Goal: Transaction & Acquisition: Download file/media

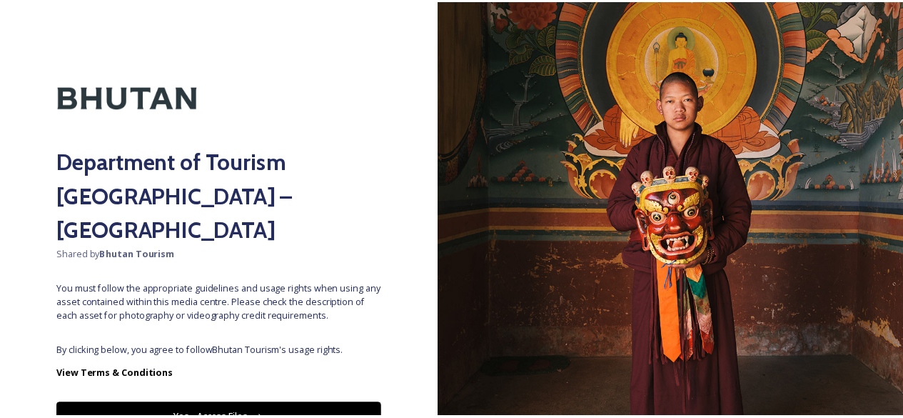
scroll to position [50, 0]
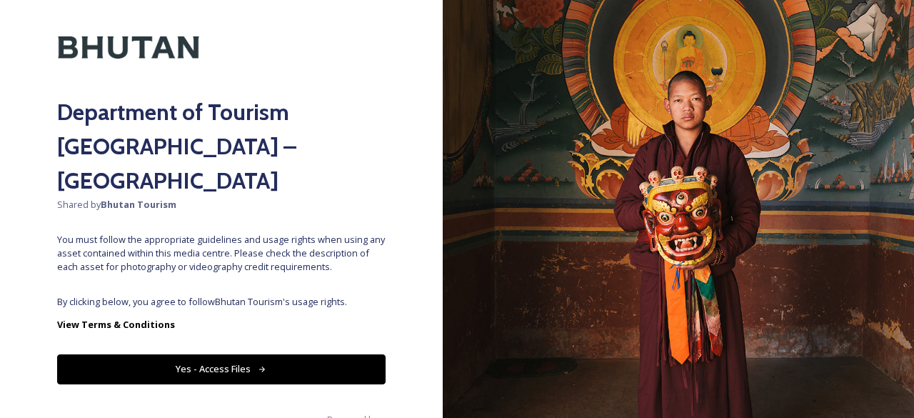
click at [211, 354] on button "Yes - Access Files" at bounding box center [221, 368] width 328 height 29
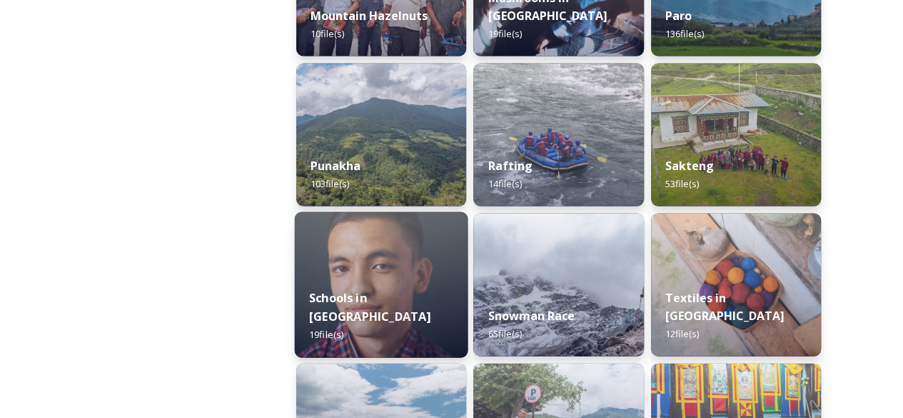
scroll to position [1463, 0]
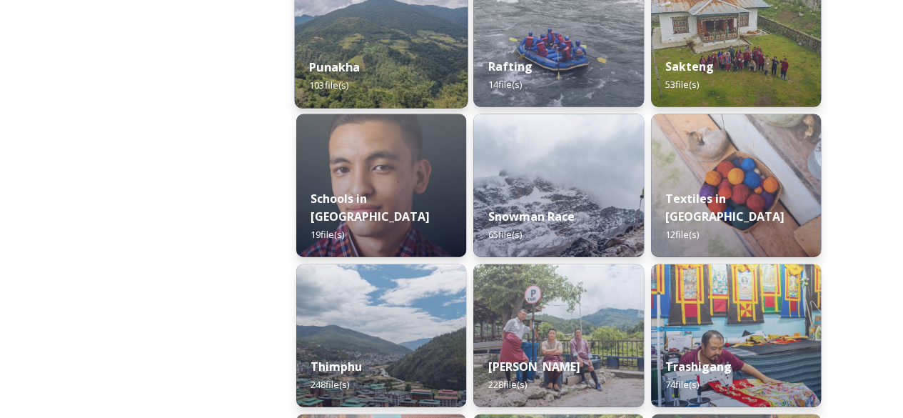
click at [377, 78] on div "Punakha 103 file(s)" at bounding box center [381, 76] width 173 height 65
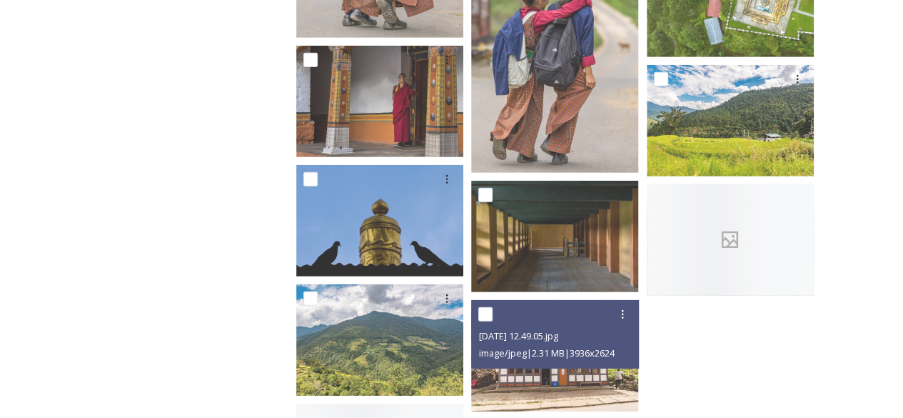
scroll to position [4899, 0]
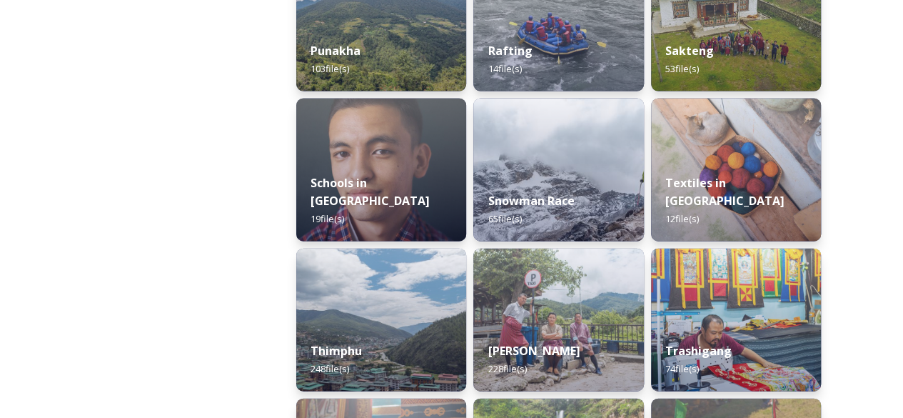
scroll to position [1480, 0]
click at [366, 300] on img at bounding box center [381, 319] width 170 height 143
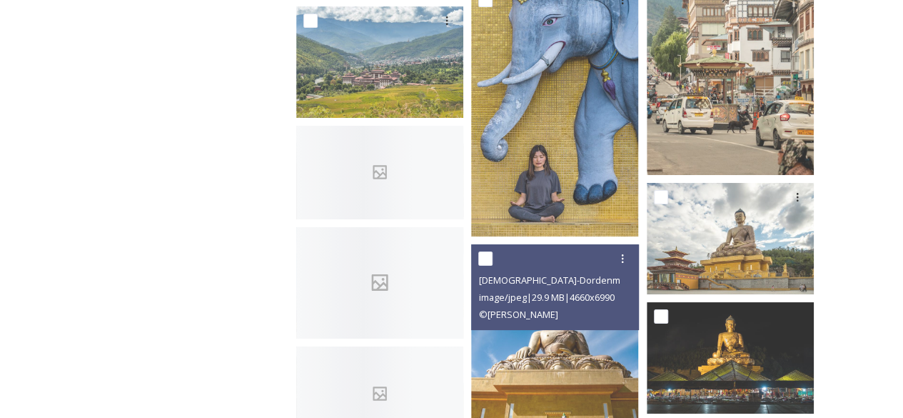
scroll to position [2692, 0]
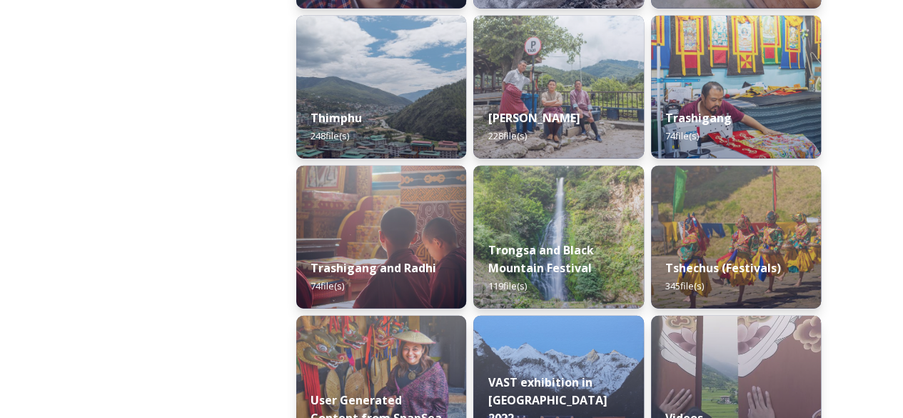
scroll to position [1733, 0]
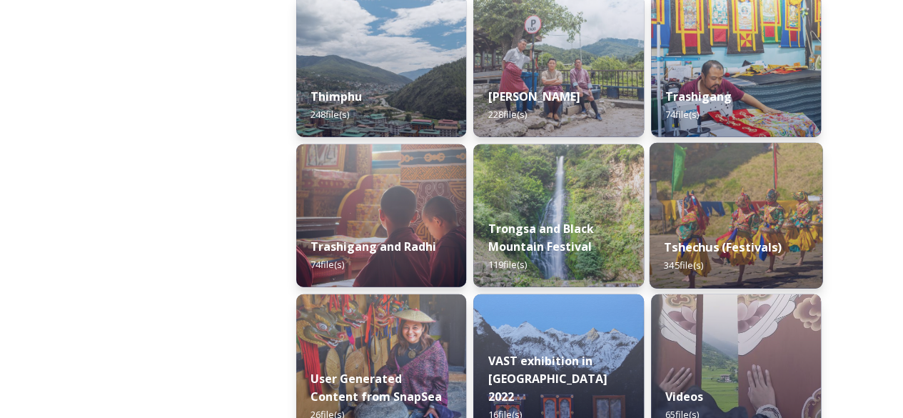
click at [715, 260] on div "Tshechus (Festivals) 345 file(s)" at bounding box center [735, 255] width 173 height 65
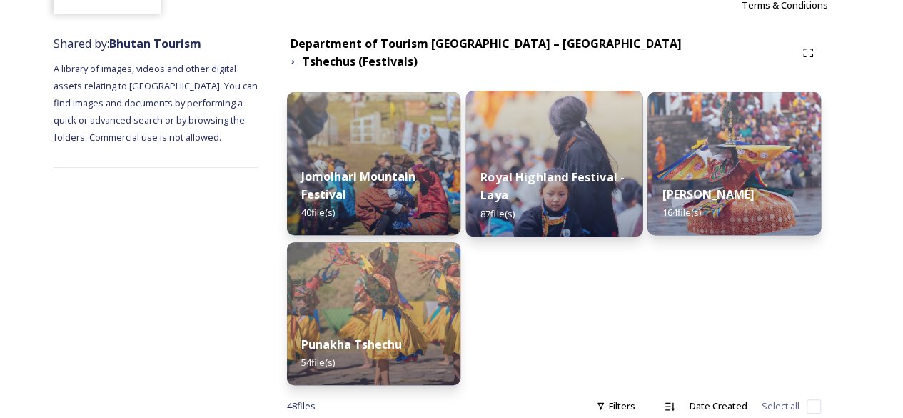
scroll to position [146, 0]
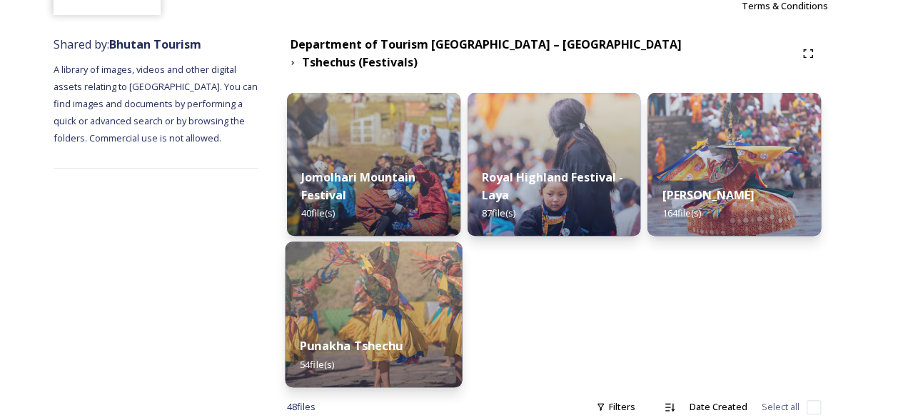
click at [356, 294] on img at bounding box center [374, 314] width 177 height 146
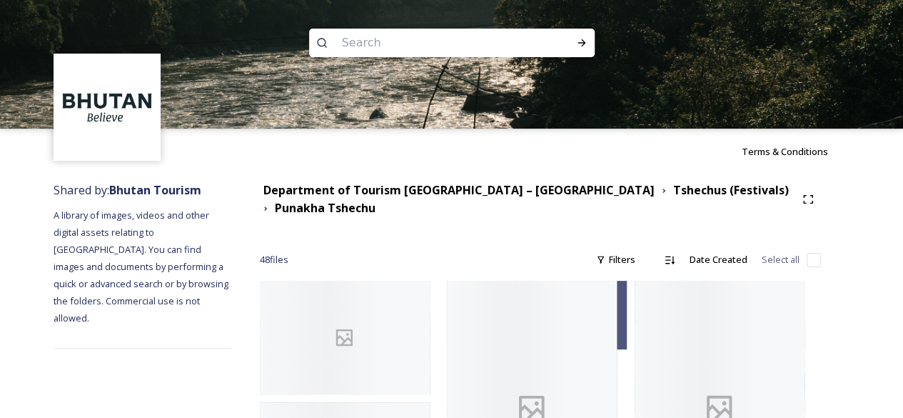
scroll to position [194, 0]
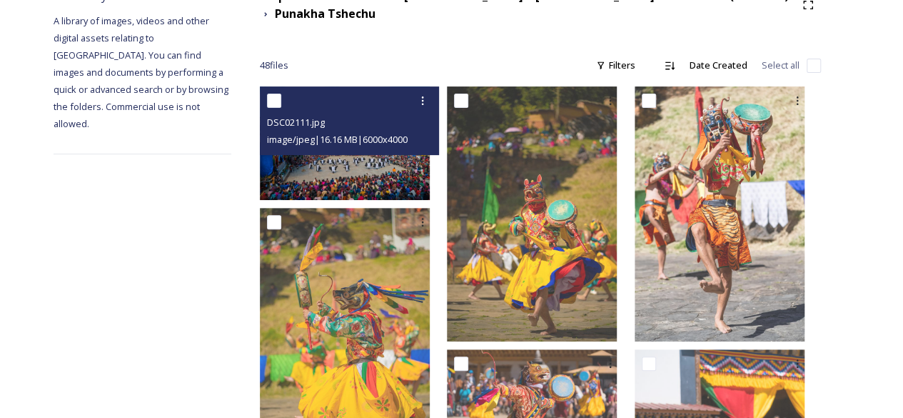
click at [420, 155] on img at bounding box center [345, 142] width 170 height 113
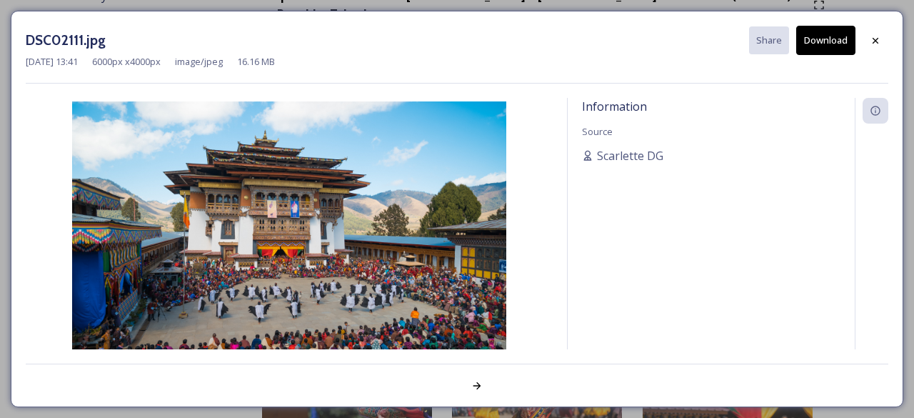
click at [827, 36] on button "Download" at bounding box center [825, 40] width 59 height 29
click at [878, 39] on icon at bounding box center [874, 40] width 11 height 11
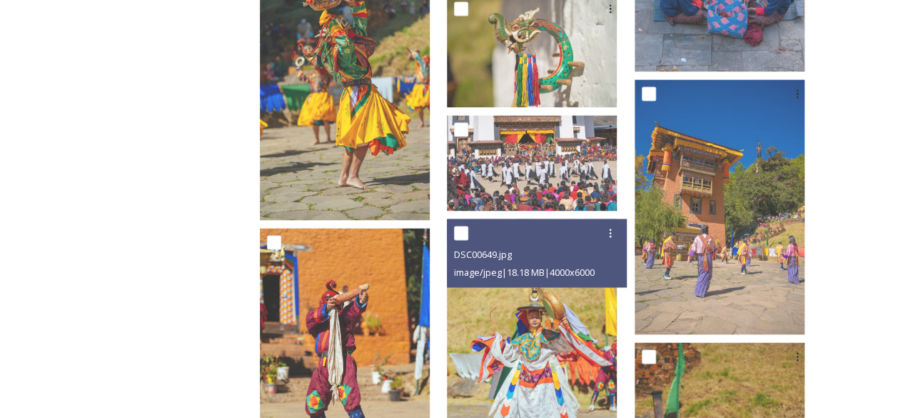
scroll to position [1084, 0]
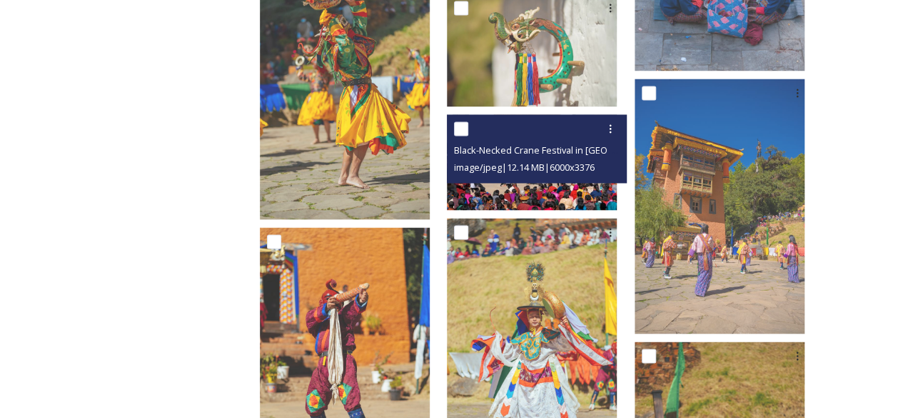
click at [566, 193] on img at bounding box center [532, 162] width 170 height 96
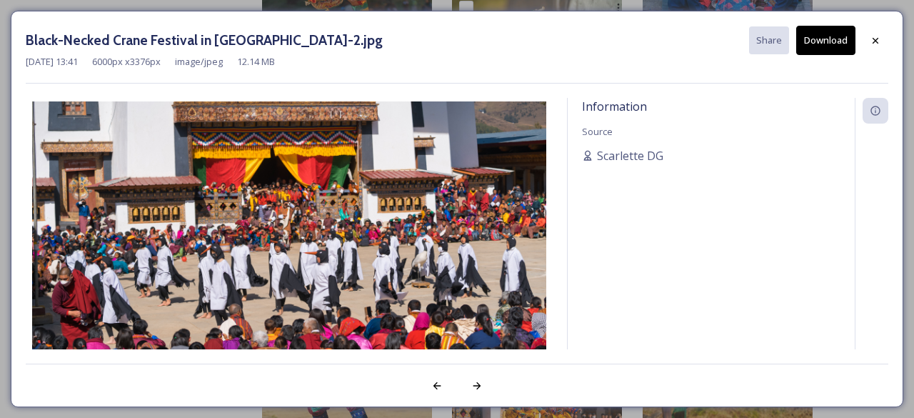
click at [831, 37] on button "Download" at bounding box center [825, 40] width 59 height 29
click at [16, 1] on div "Black-Necked Crane Festival in [GEOGRAPHIC_DATA]-2.jpg Share Download [DATE] 13…" at bounding box center [457, 209] width 914 height 418
click at [882, 35] on div at bounding box center [875, 41] width 26 height 26
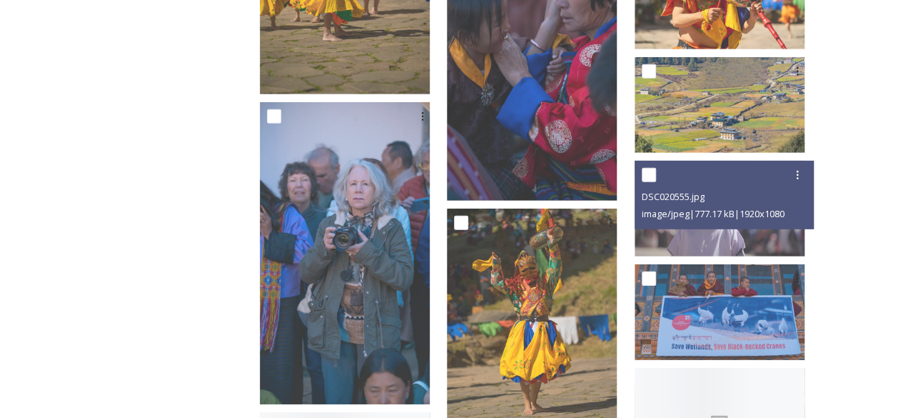
scroll to position [2098, 0]
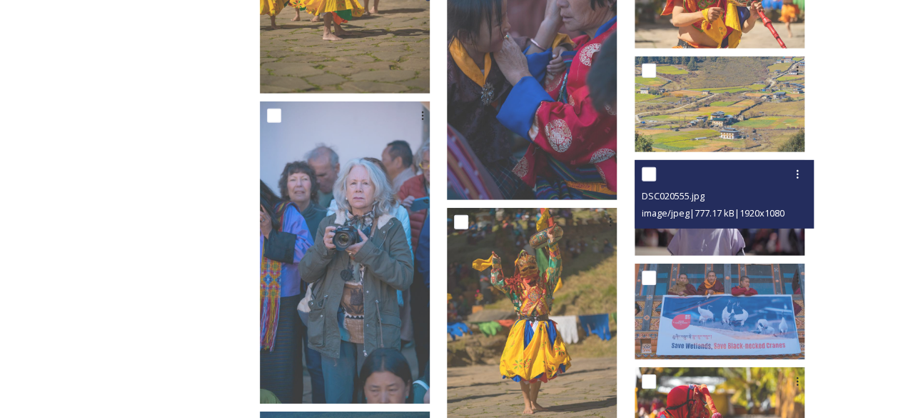
click at [743, 236] on img at bounding box center [720, 208] width 170 height 96
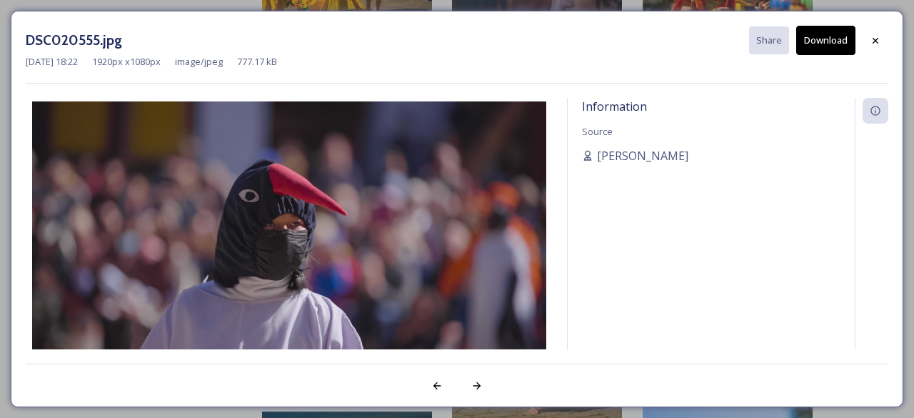
click at [831, 33] on button "Download" at bounding box center [825, 40] width 59 height 29
click at [872, 46] on div at bounding box center [875, 41] width 26 height 26
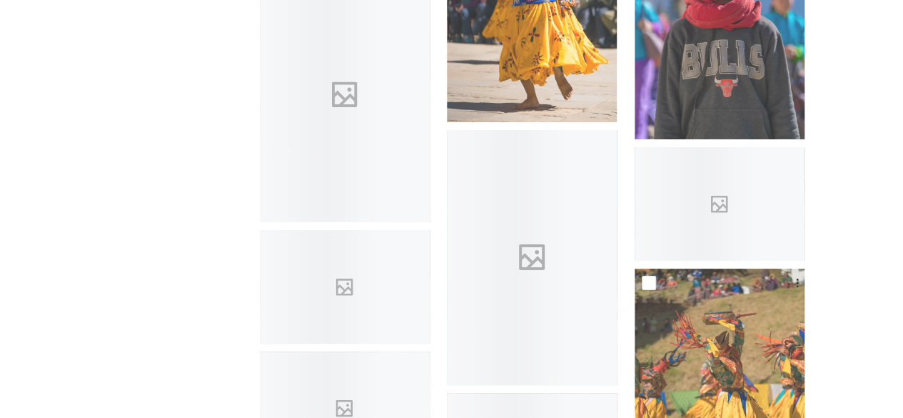
scroll to position [3009, 0]
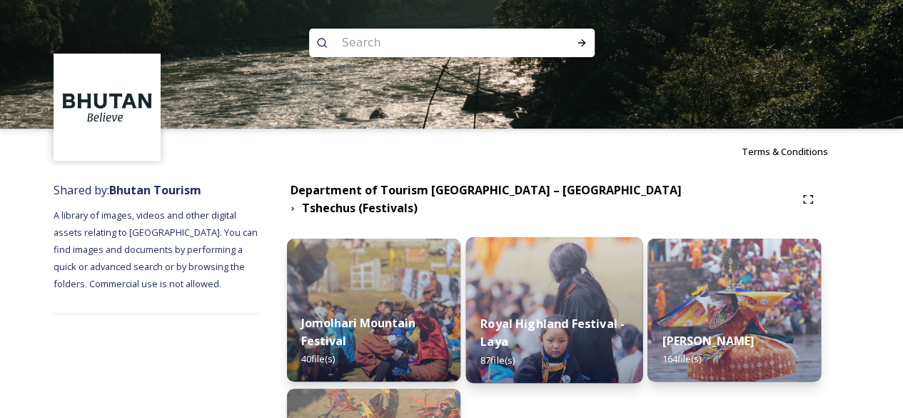
click at [547, 289] on img at bounding box center [553, 310] width 177 height 146
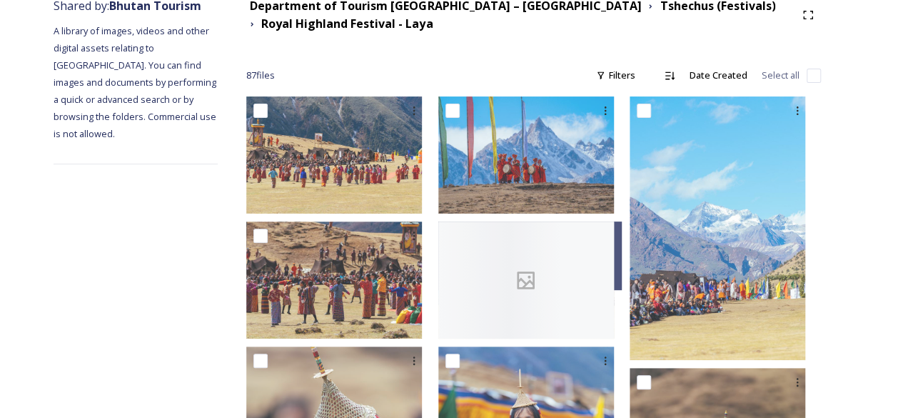
scroll to position [185, 0]
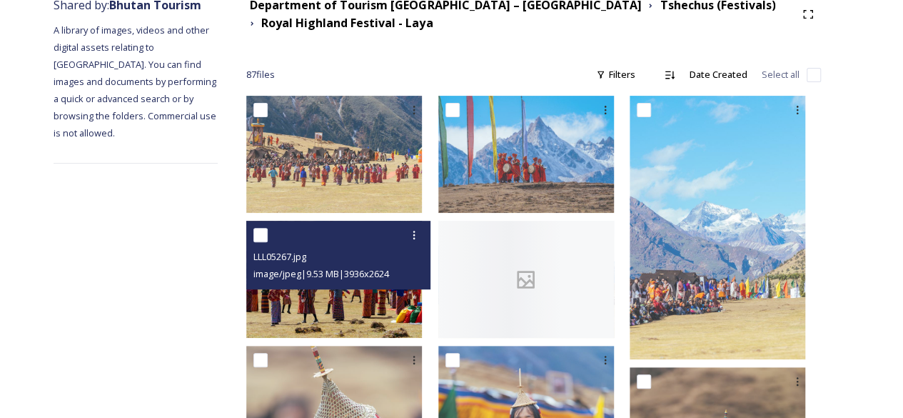
click at [381, 271] on span "image/jpeg | 9.53 MB | 3936 x 2624" at bounding box center [321, 273] width 136 height 13
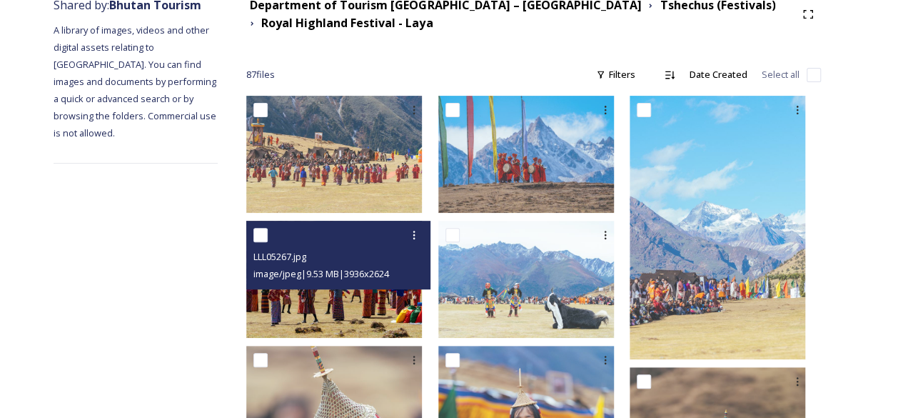
click at [374, 305] on img at bounding box center [334, 279] width 176 height 117
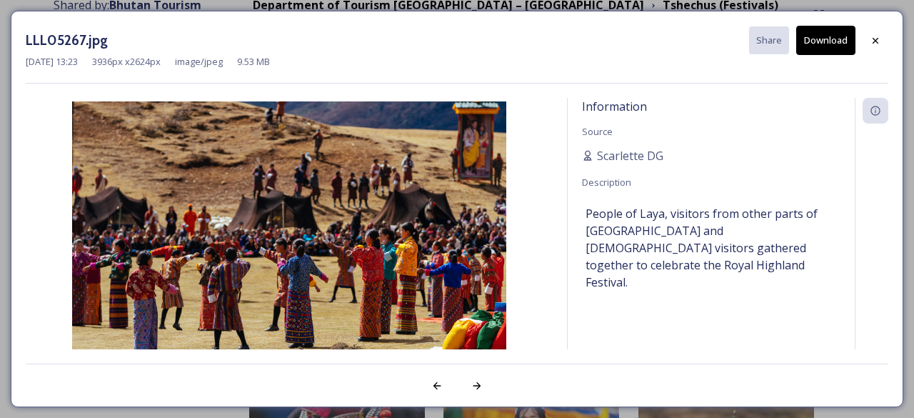
click at [827, 42] on button "Download" at bounding box center [825, 40] width 59 height 29
click at [875, 46] on div at bounding box center [875, 41] width 26 height 26
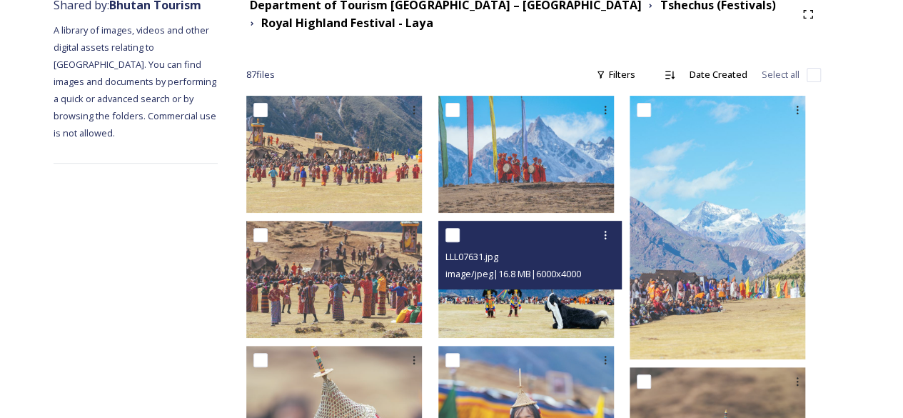
scroll to position [216, 0]
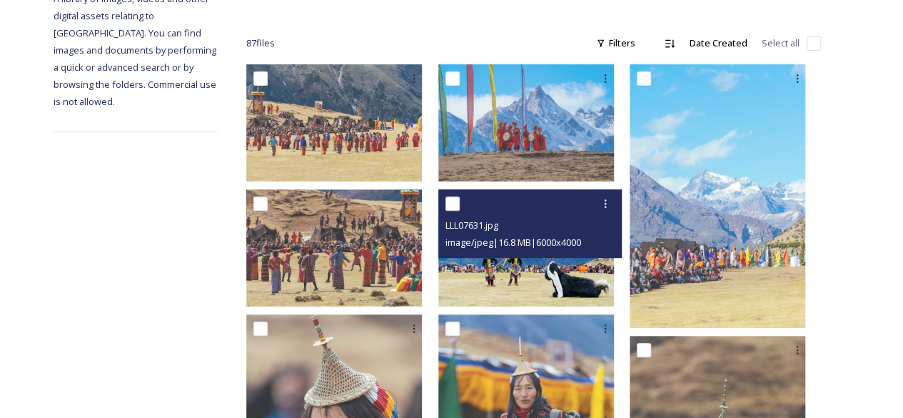
click at [495, 289] on img at bounding box center [526, 247] width 176 height 117
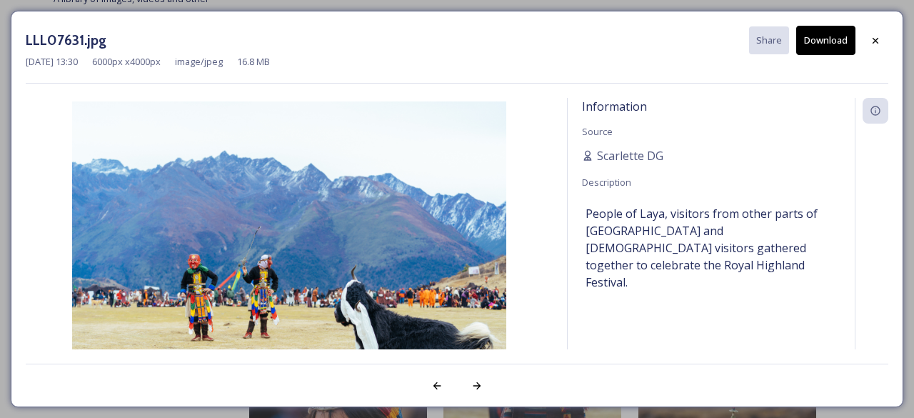
click at [828, 39] on button "Download" at bounding box center [825, 40] width 59 height 29
click at [874, 38] on icon at bounding box center [875, 40] width 6 height 6
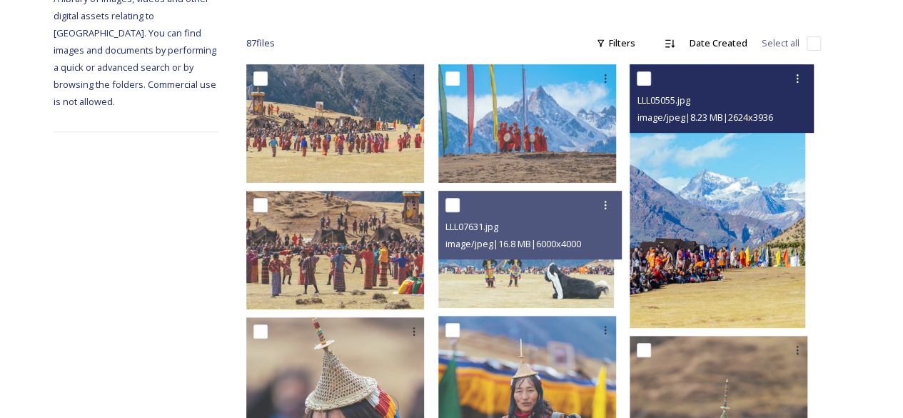
click at [718, 268] on img at bounding box center [718, 195] width 176 height 263
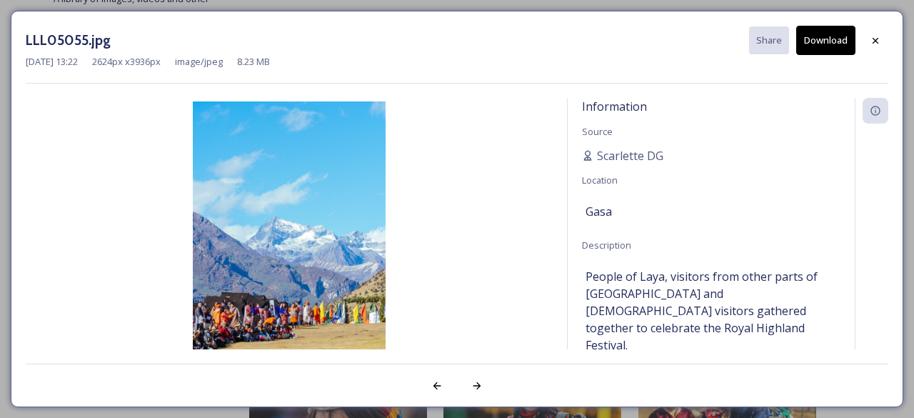
click at [824, 31] on button "Download" at bounding box center [825, 40] width 59 height 29
click at [876, 41] on icon at bounding box center [875, 40] width 6 height 6
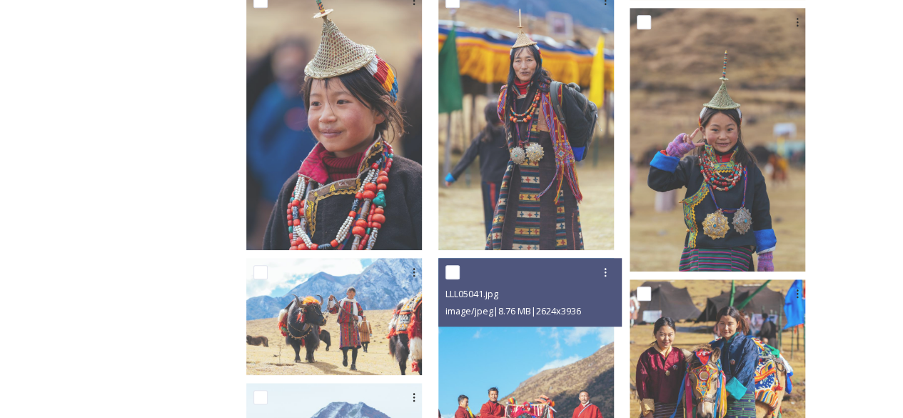
scroll to position [687, 0]
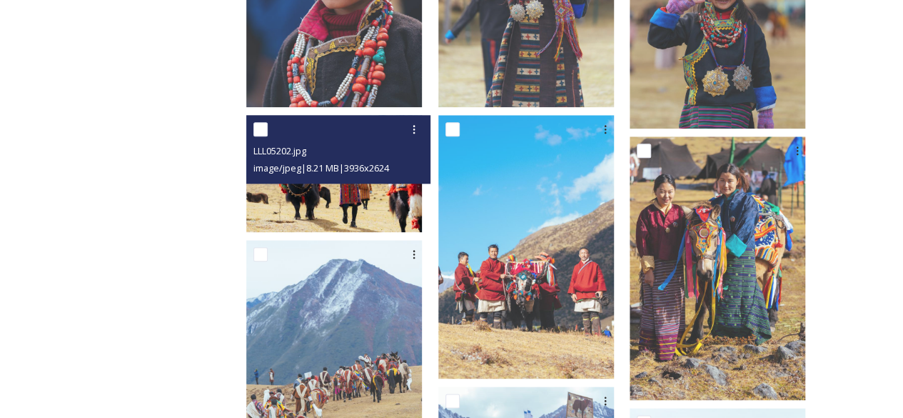
click at [388, 192] on img at bounding box center [334, 173] width 176 height 117
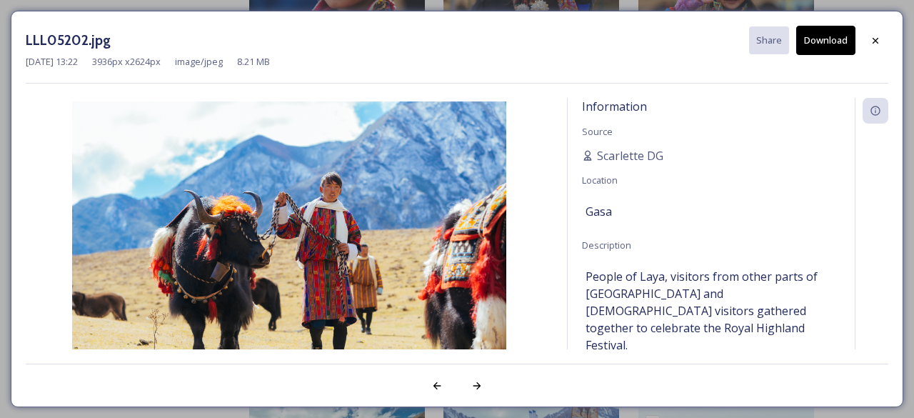
click at [817, 42] on button "Download" at bounding box center [825, 40] width 59 height 29
click at [874, 36] on icon at bounding box center [874, 40] width 11 height 11
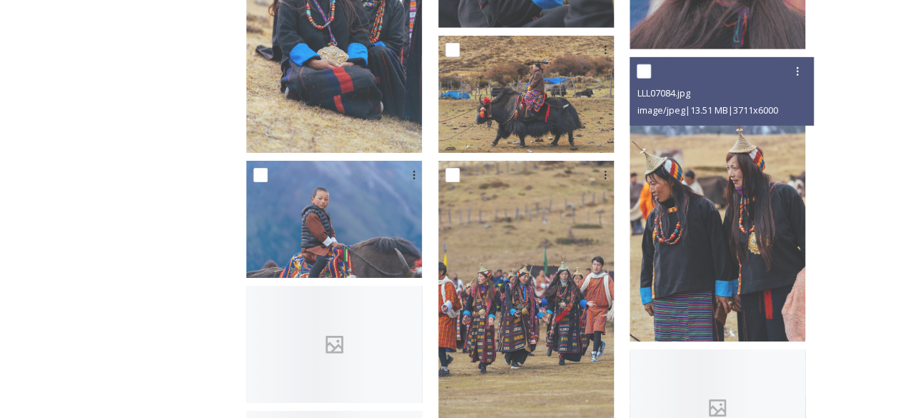
scroll to position [2248, 0]
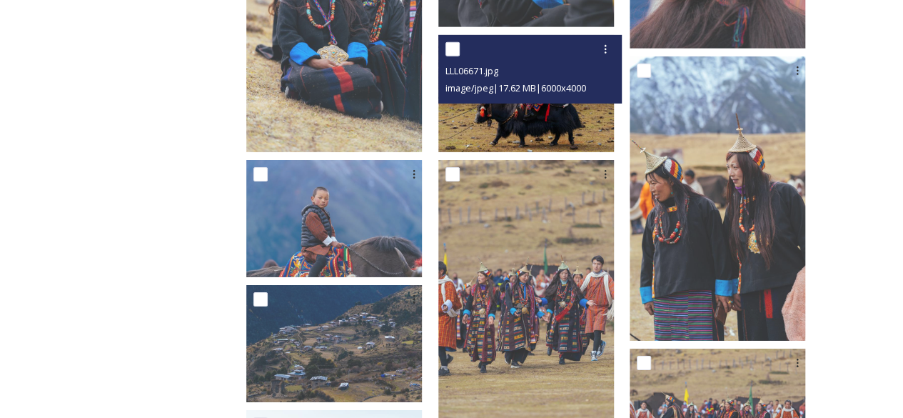
click at [567, 136] on img at bounding box center [526, 93] width 176 height 117
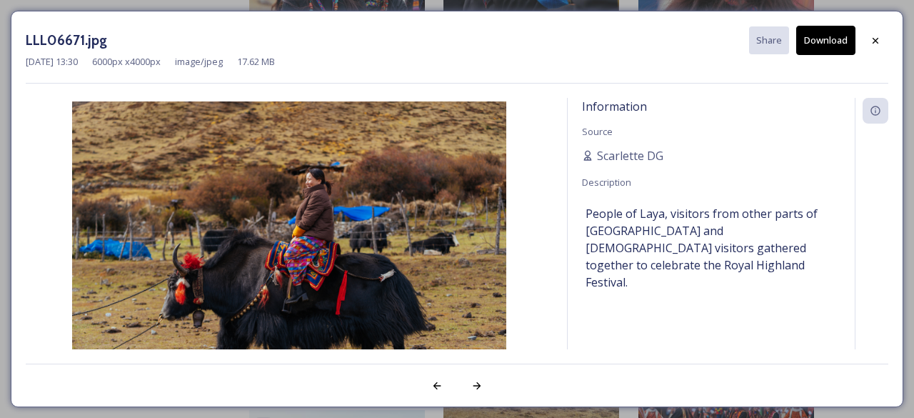
click at [829, 36] on button "Download" at bounding box center [825, 40] width 59 height 29
click at [871, 41] on icon at bounding box center [874, 40] width 11 height 11
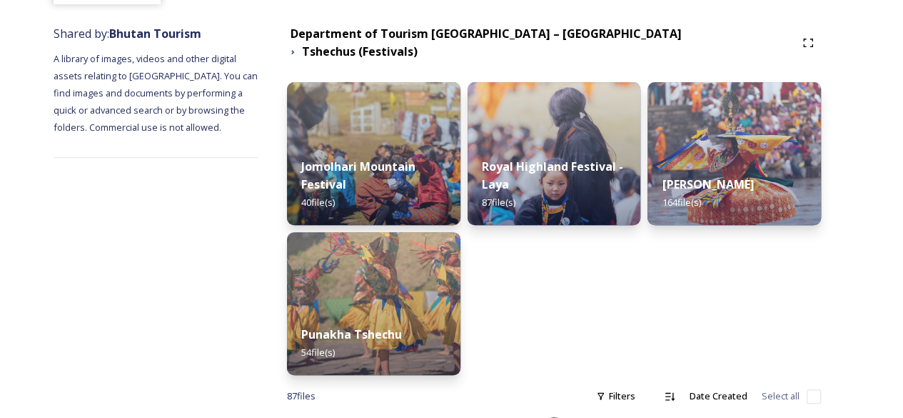
scroll to position [157, 0]
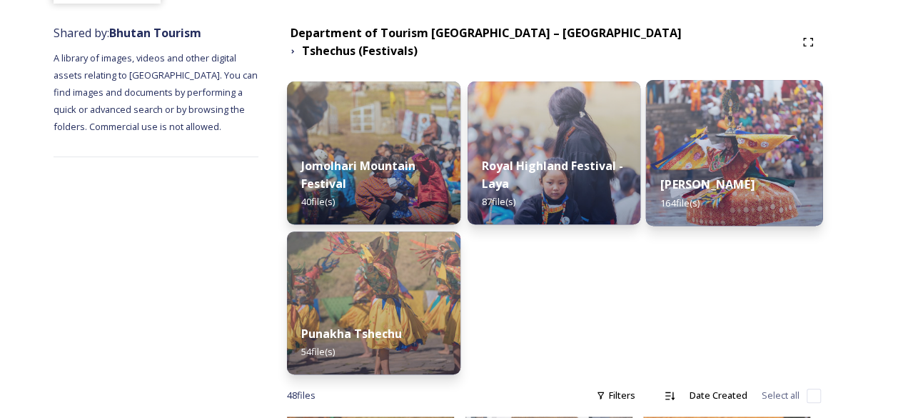
click at [719, 176] on strong "[PERSON_NAME]" at bounding box center [707, 184] width 94 height 16
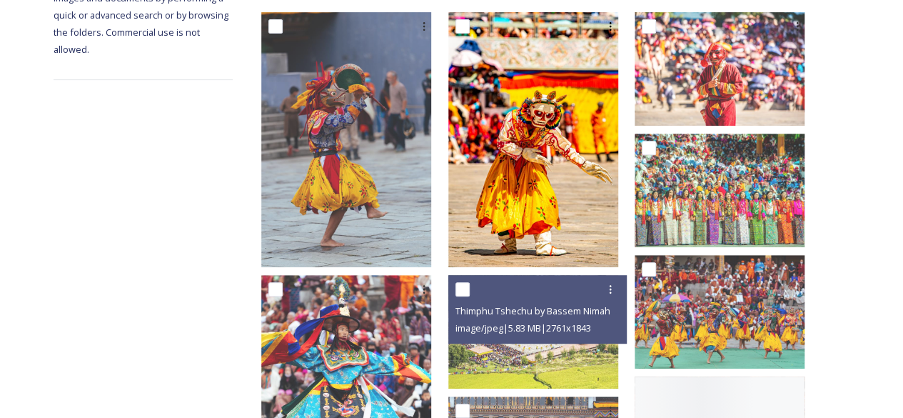
scroll to position [343, 0]
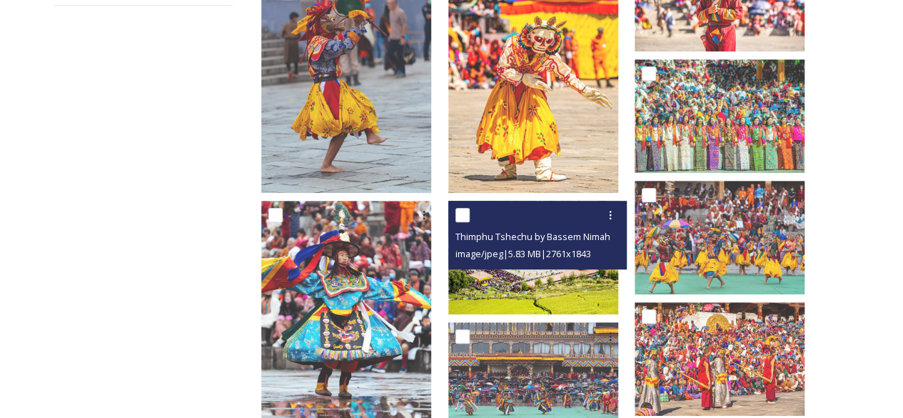
click at [595, 290] on img at bounding box center [533, 257] width 170 height 113
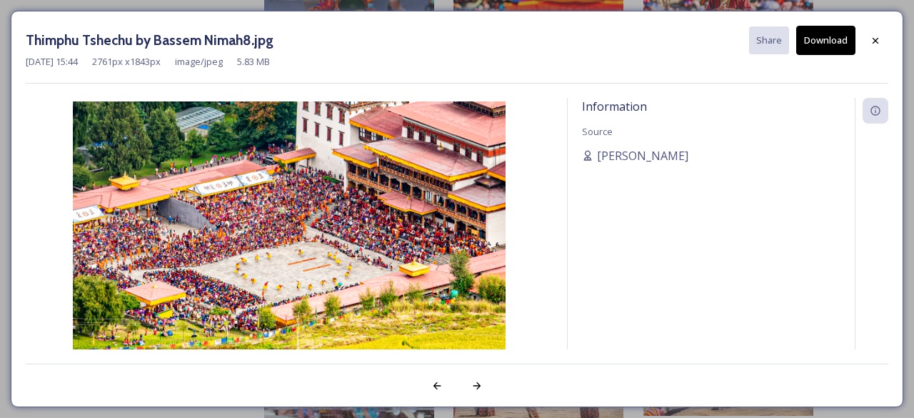
click at [815, 39] on button "Download" at bounding box center [825, 40] width 59 height 29
click at [880, 43] on icon at bounding box center [874, 40] width 11 height 11
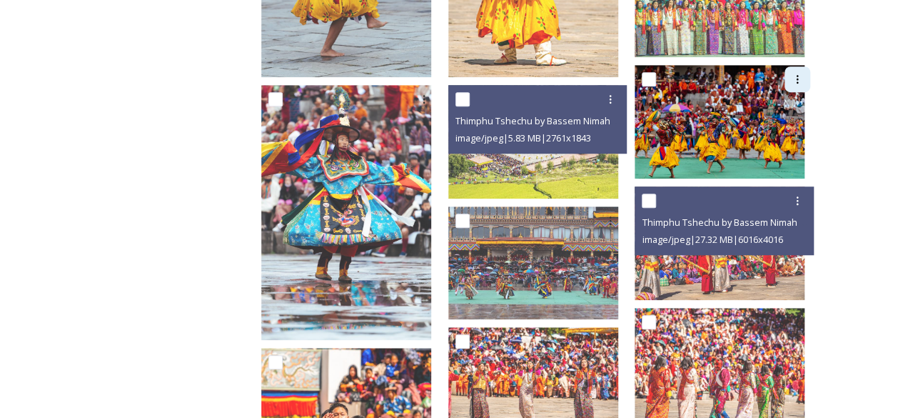
scroll to position [591, 0]
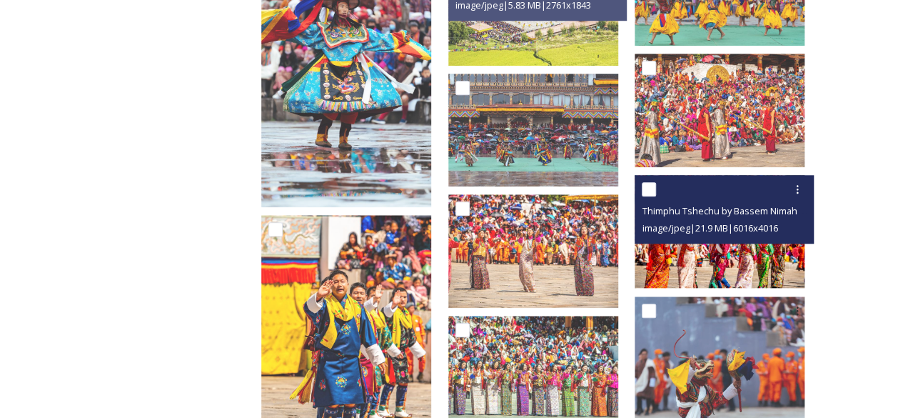
click at [725, 259] on img at bounding box center [720, 231] width 170 height 113
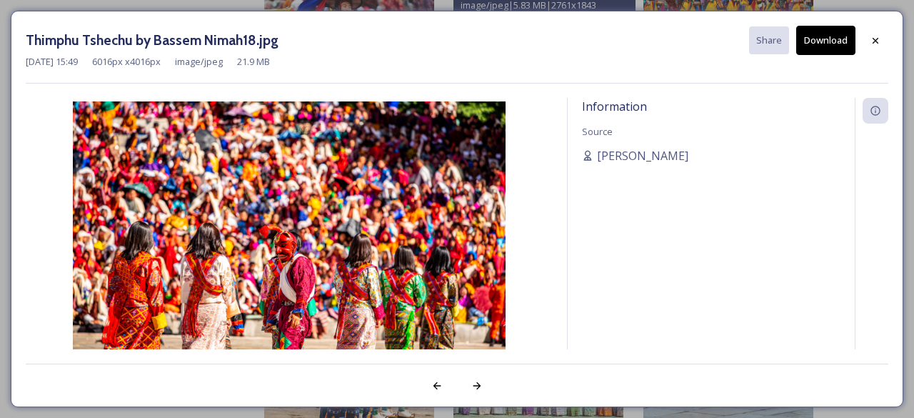
click at [819, 29] on button "Download" at bounding box center [825, 40] width 59 height 29
click at [873, 32] on div at bounding box center [875, 41] width 26 height 26
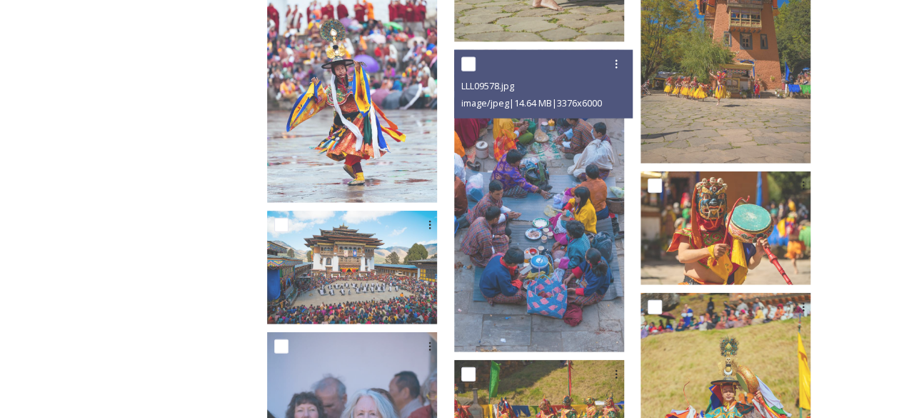
scroll to position [1625, 0]
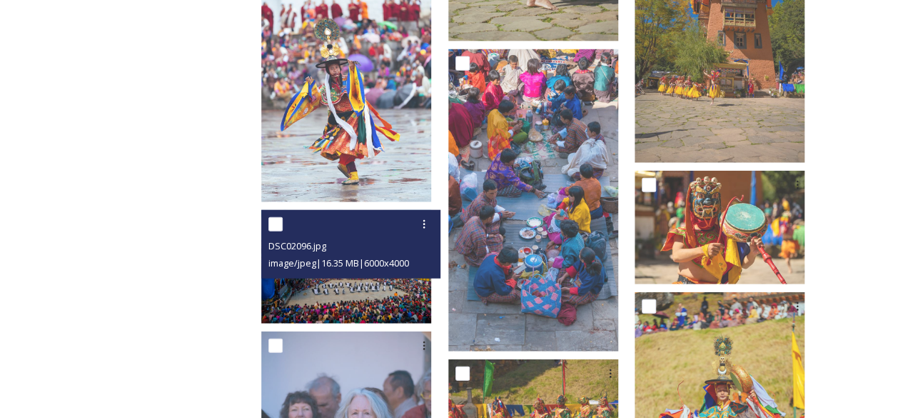
click at [387, 287] on img at bounding box center [346, 266] width 170 height 113
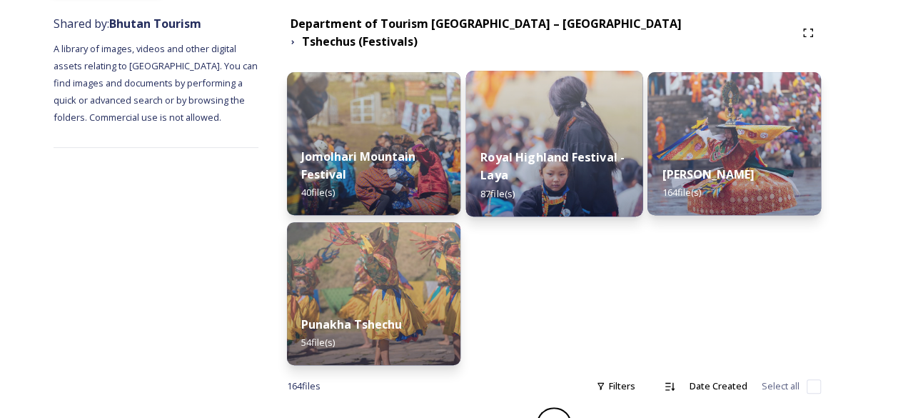
scroll to position [174, 0]
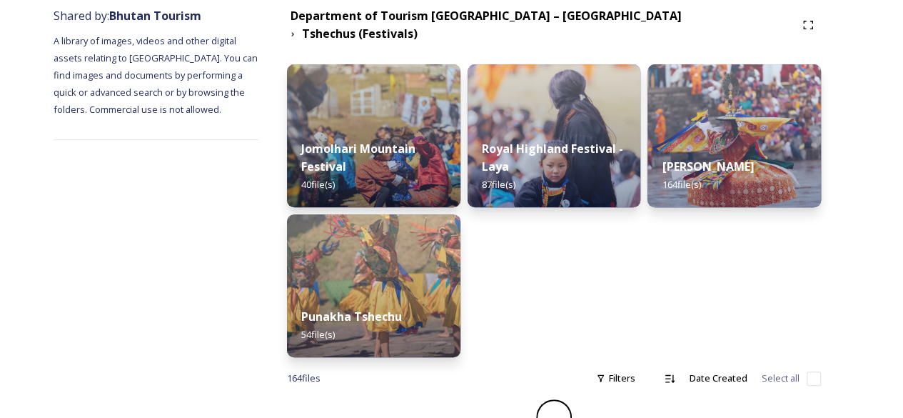
click at [703, 207] on div "Thimphu Tshechu 164 file(s)" at bounding box center [733, 210] width 173 height 293
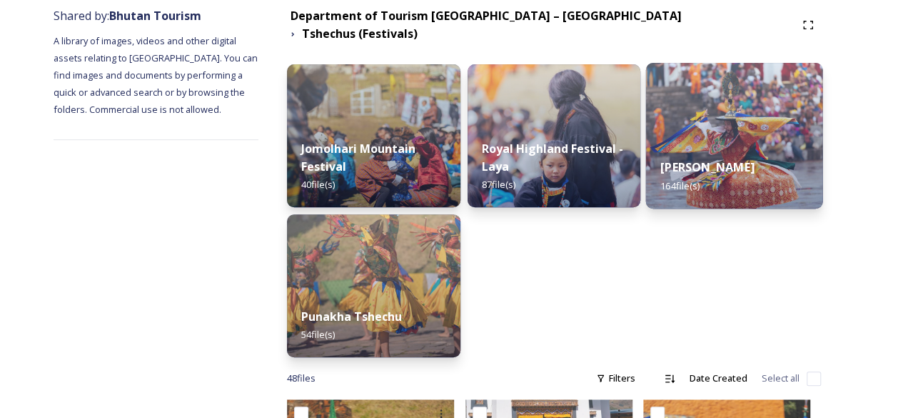
click at [709, 165] on strong "[PERSON_NAME]" at bounding box center [707, 167] width 94 height 16
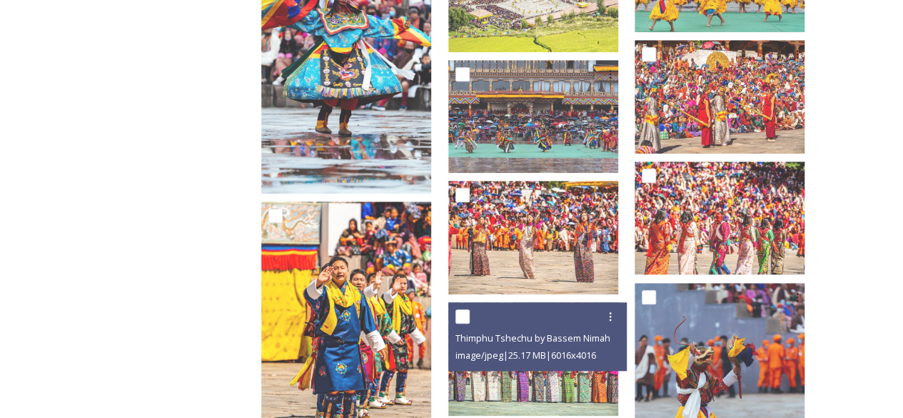
scroll to position [645, 0]
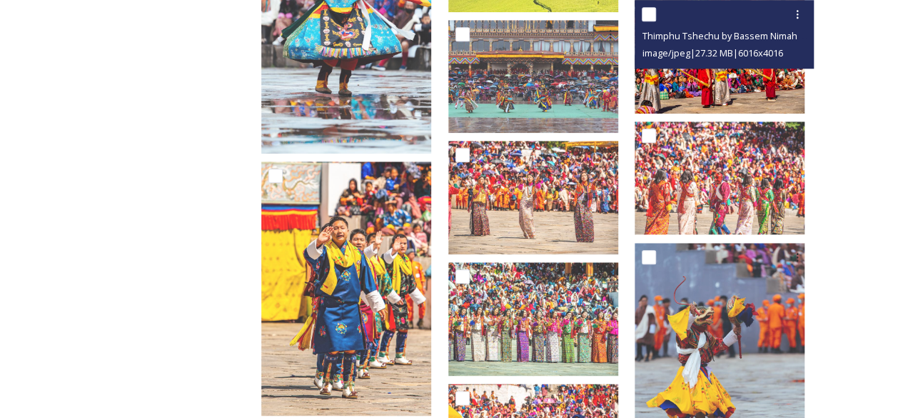
click at [761, 100] on img at bounding box center [720, 56] width 170 height 113
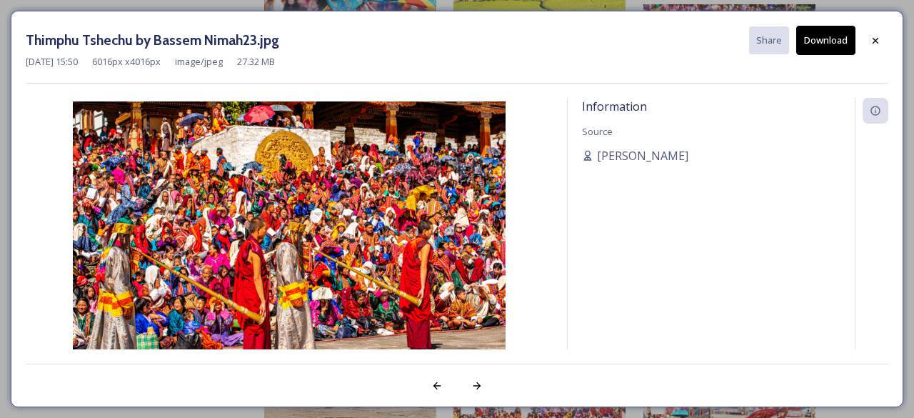
click at [829, 39] on button "Download" at bounding box center [825, 40] width 59 height 29
click at [873, 39] on icon at bounding box center [874, 40] width 11 height 11
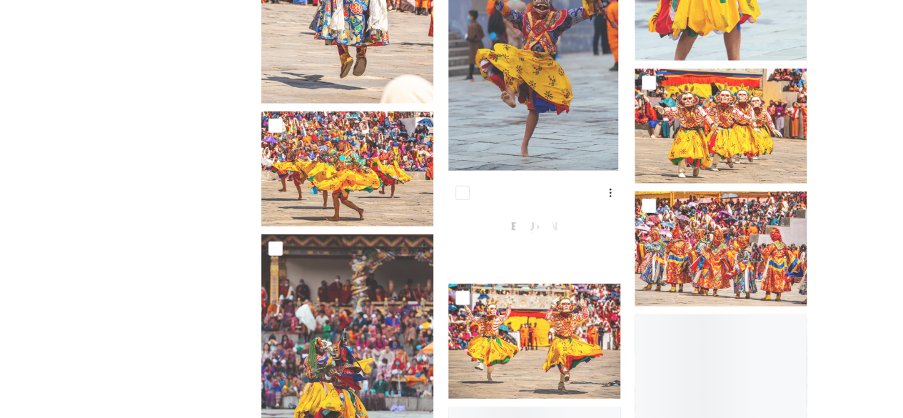
scroll to position [2026, 0]
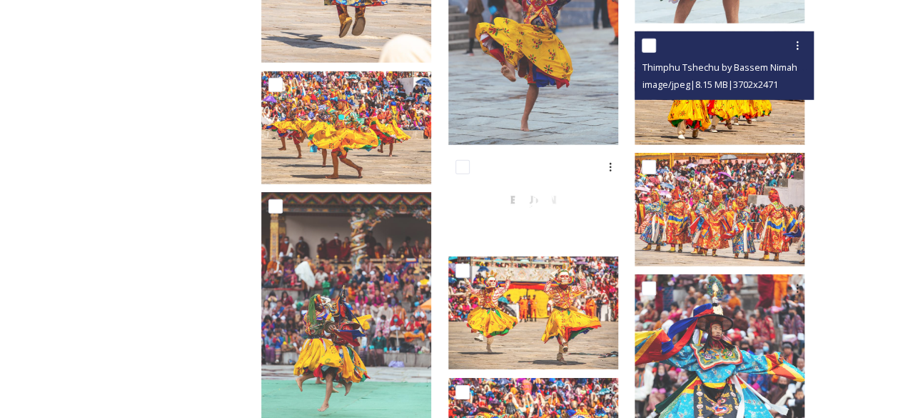
click at [736, 109] on img at bounding box center [720, 87] width 170 height 113
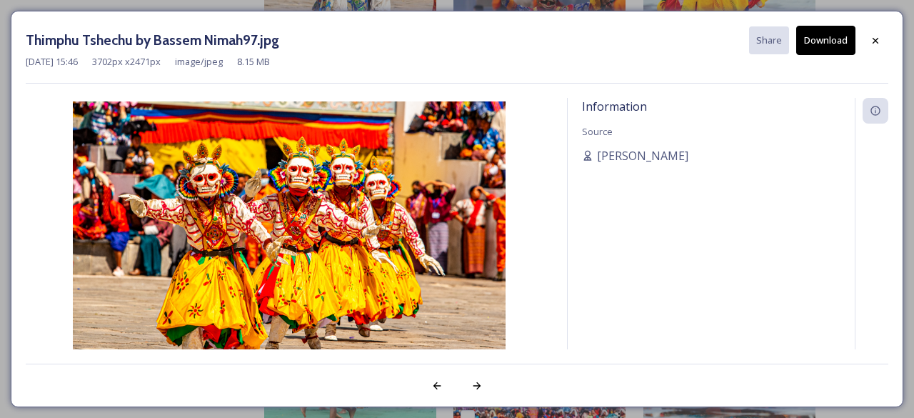
click at [828, 38] on button "Download" at bounding box center [825, 40] width 59 height 29
click at [878, 35] on icon at bounding box center [874, 40] width 11 height 11
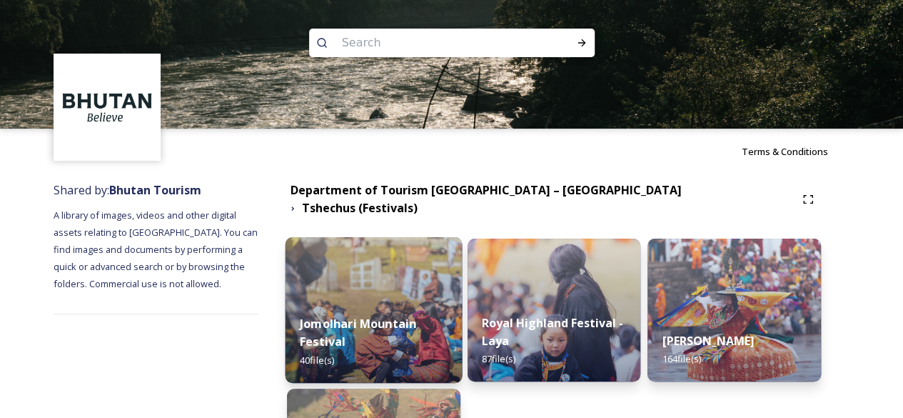
scroll to position [188, 0]
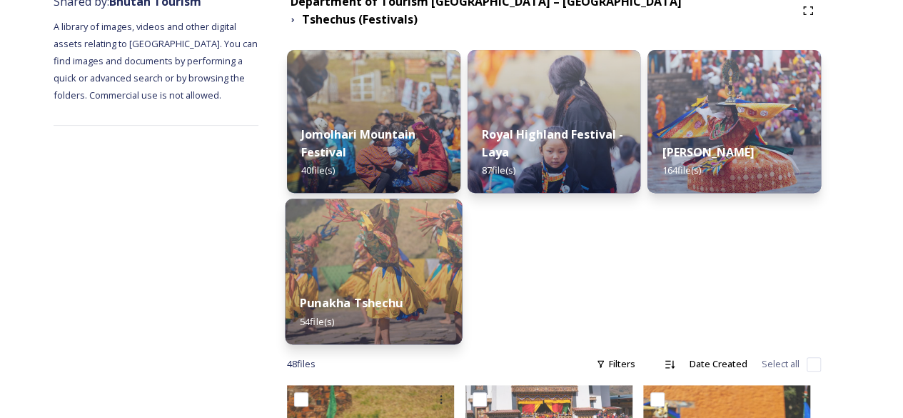
click at [347, 282] on div "Punakha Tshechu 54 file(s)" at bounding box center [374, 311] width 177 height 65
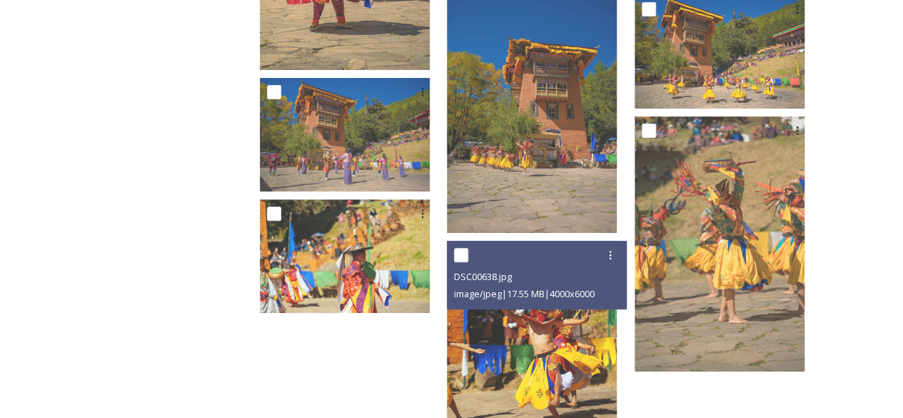
scroll to position [3009, 0]
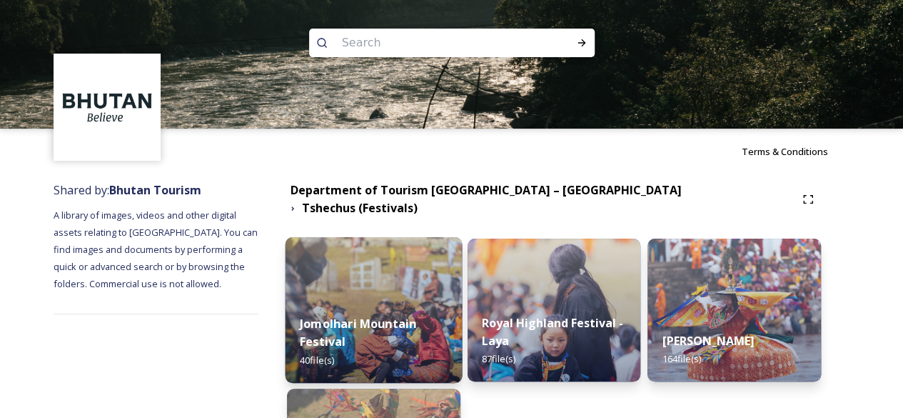
click at [350, 241] on img at bounding box center [374, 310] width 177 height 146
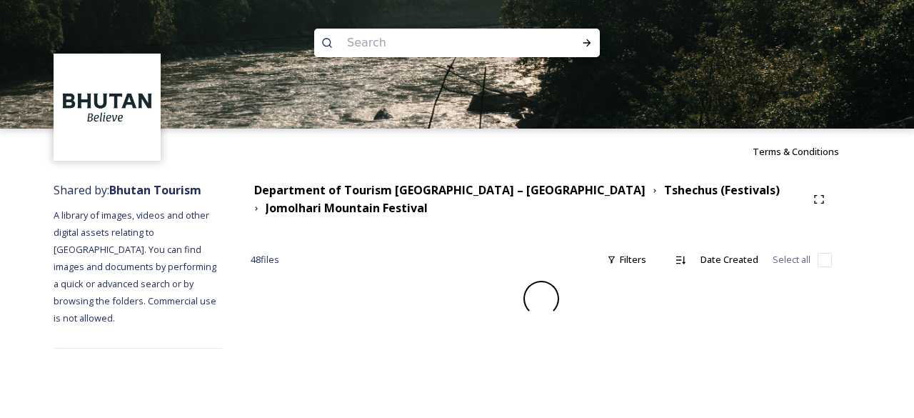
click at [360, 302] on div at bounding box center [541, 299] width 581 height 36
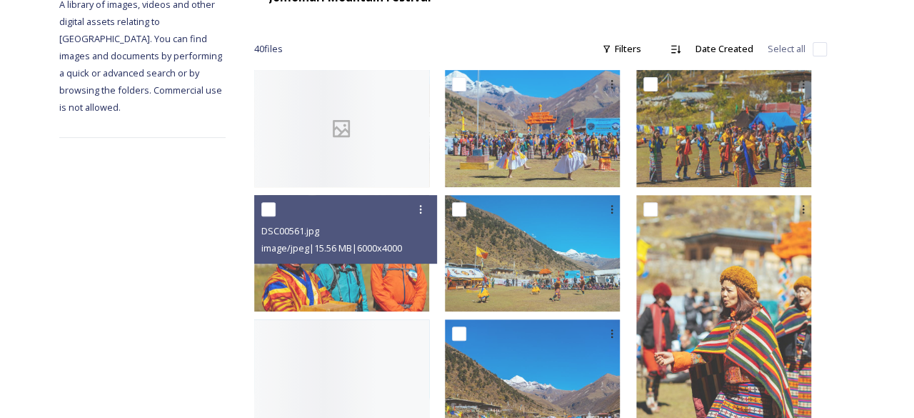
scroll to position [218, 0]
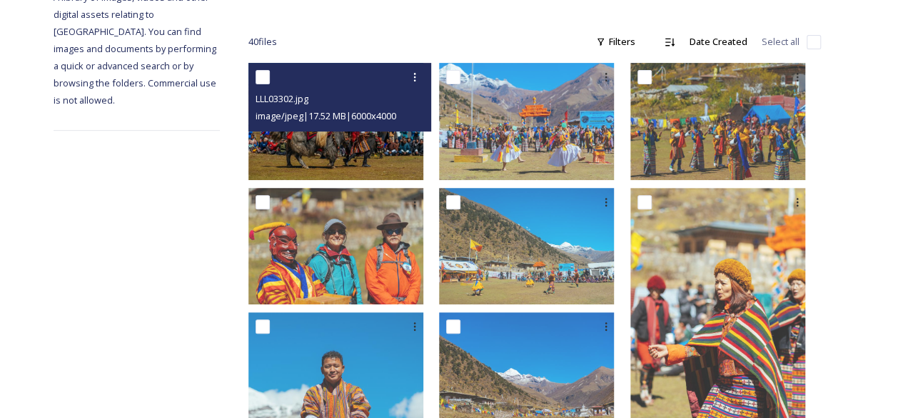
click at [360, 152] on img at bounding box center [335, 121] width 175 height 116
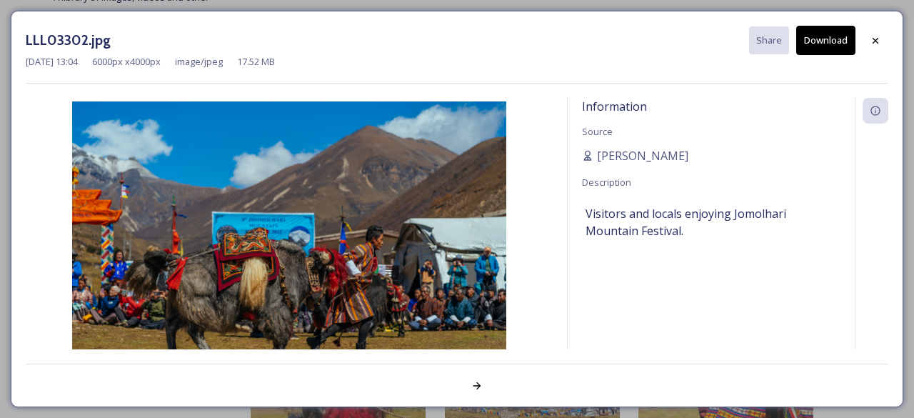
click at [844, 31] on button "Download" at bounding box center [825, 40] width 59 height 29
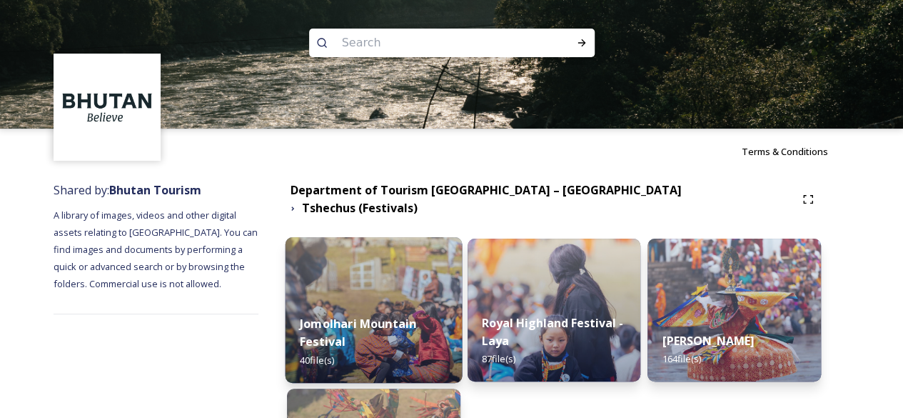
click at [345, 333] on strong "Jomolhari Mountain Festival" at bounding box center [358, 332] width 116 height 34
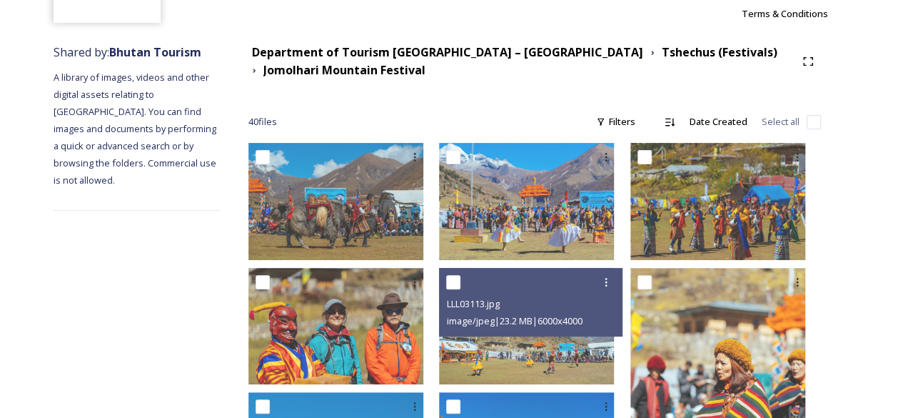
scroll to position [202, 0]
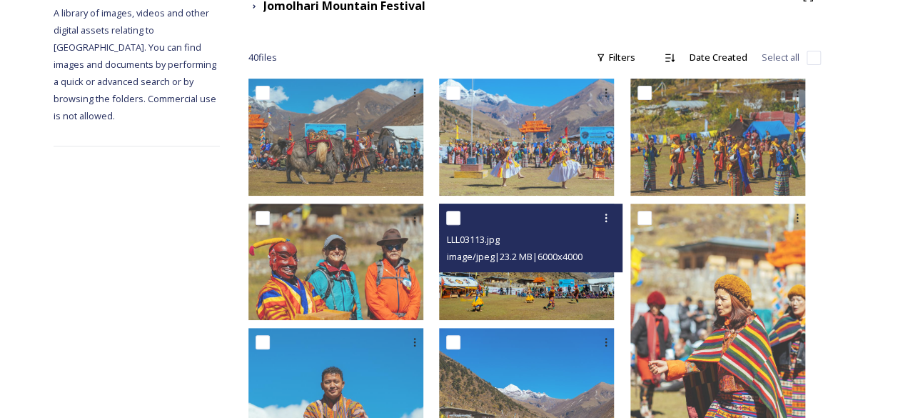
click at [585, 306] on img at bounding box center [526, 261] width 175 height 116
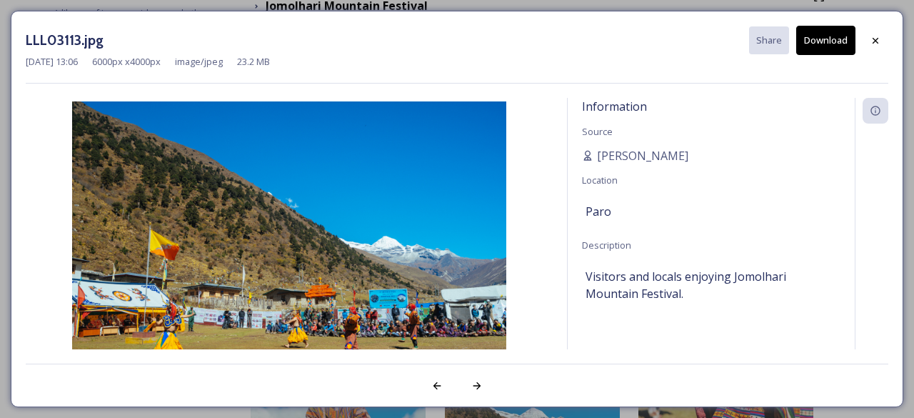
click at [821, 31] on button "Download" at bounding box center [825, 40] width 59 height 29
click at [874, 43] on icon at bounding box center [874, 40] width 11 height 11
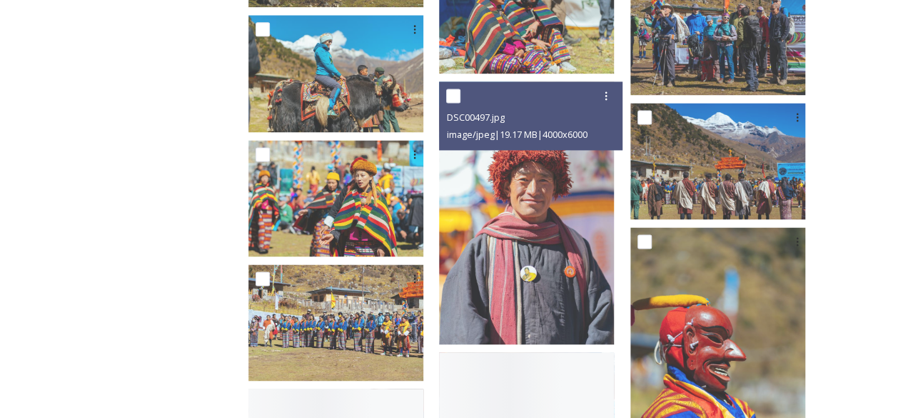
scroll to position [949, 0]
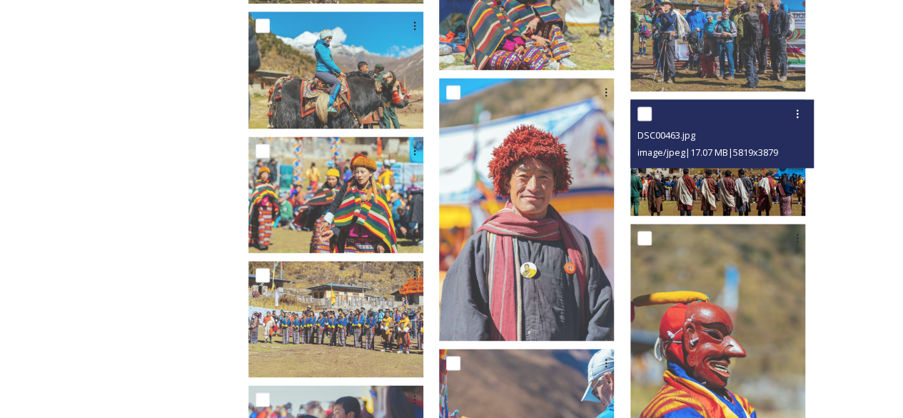
click at [724, 181] on img at bounding box center [717, 157] width 175 height 116
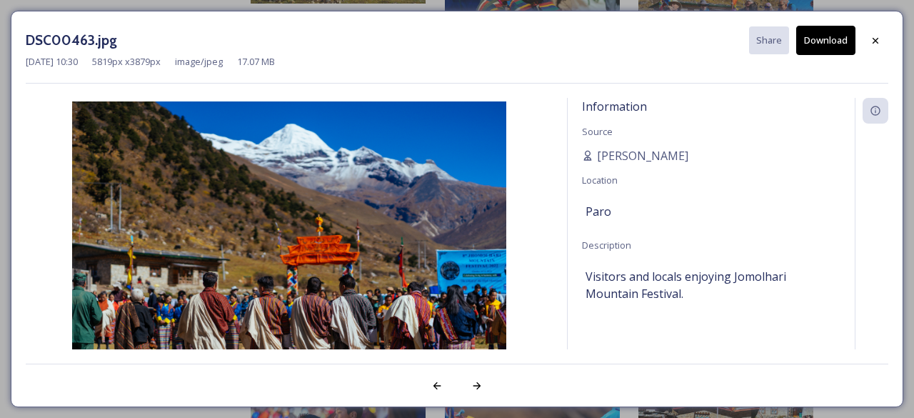
click at [822, 36] on button "Download" at bounding box center [825, 40] width 59 height 29
click at [881, 40] on div at bounding box center [875, 41] width 26 height 26
